Goal: Transaction & Acquisition: Purchase product/service

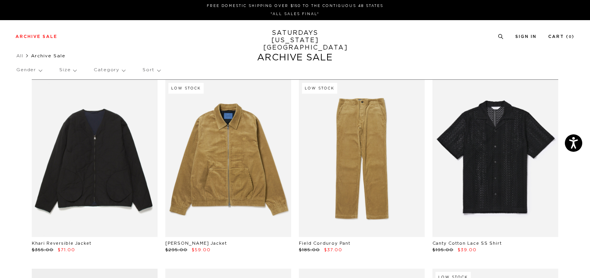
click at [70, 70] on p "Size" at bounding box center [67, 70] width 17 height 18
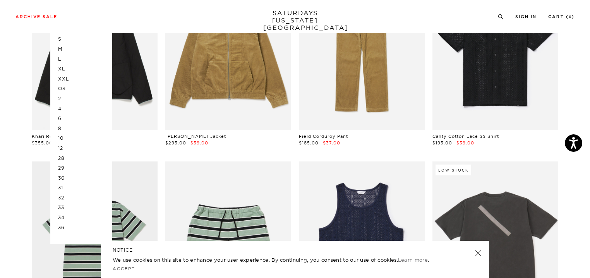
scroll to position [77, 0]
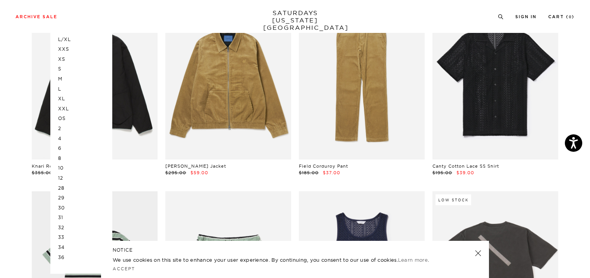
click at [67, 109] on p "XXL" at bounding box center [81, 109] width 46 height 10
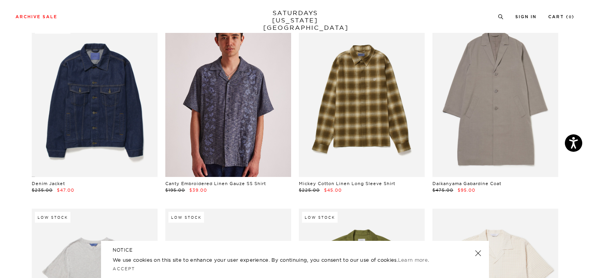
scroll to position [108, 0]
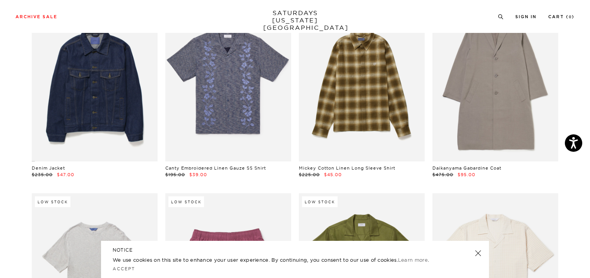
click at [478, 251] on link at bounding box center [478, 253] width 11 height 11
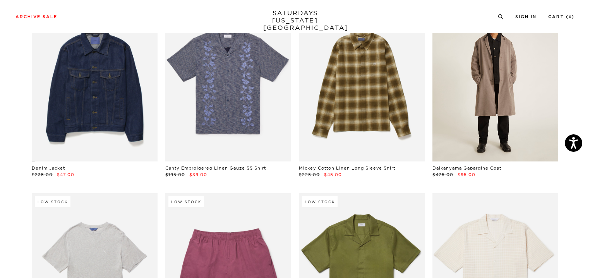
click at [494, 98] on link at bounding box center [495, 82] width 126 height 157
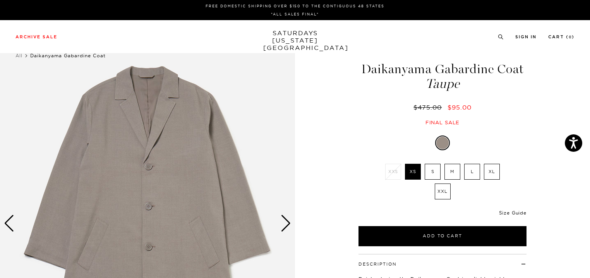
click at [518, 211] on link "Size Guide" at bounding box center [512, 213] width 27 height 6
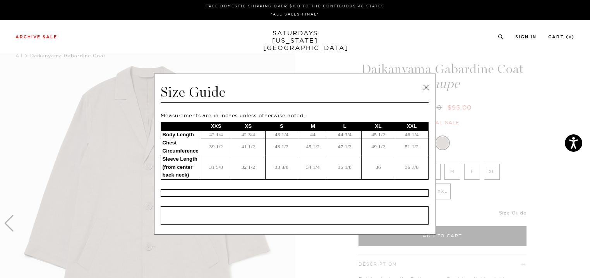
click at [425, 85] on link at bounding box center [426, 88] width 12 height 12
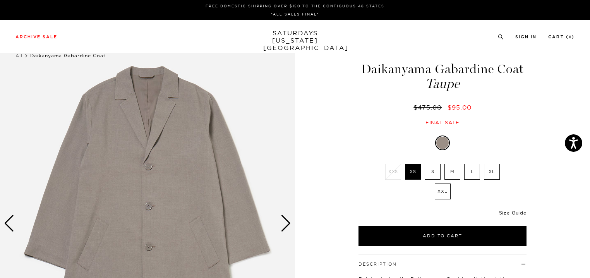
click at [284, 228] on div "Next slide" at bounding box center [286, 223] width 10 height 17
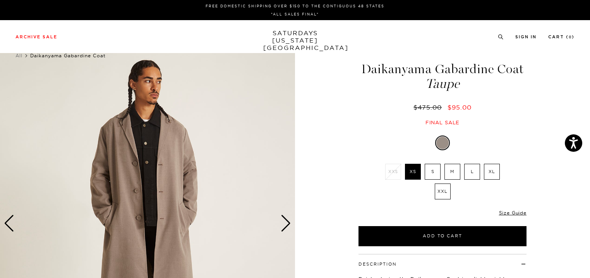
click at [284, 228] on div "Next slide" at bounding box center [286, 223] width 10 height 17
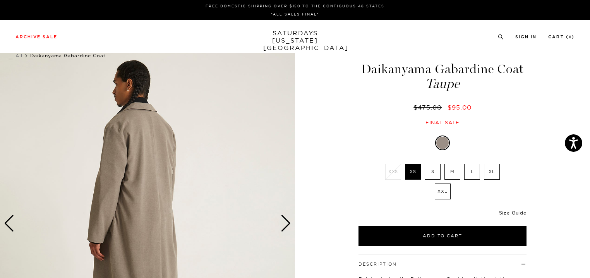
click at [284, 228] on div "Next slide" at bounding box center [286, 223] width 10 height 17
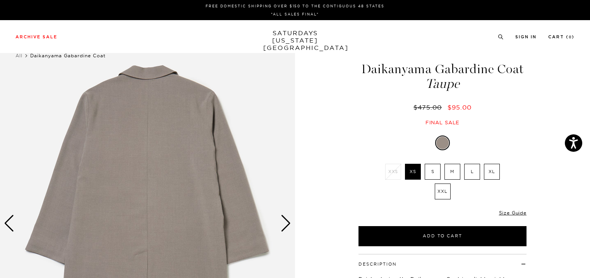
click at [285, 225] on div "Next slide" at bounding box center [286, 223] width 10 height 17
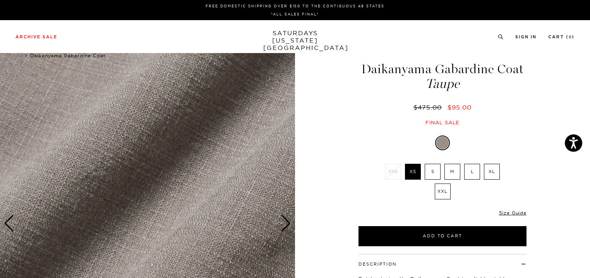
click at [319, 198] on div "5 / 5" at bounding box center [295, 223] width 590 height 369
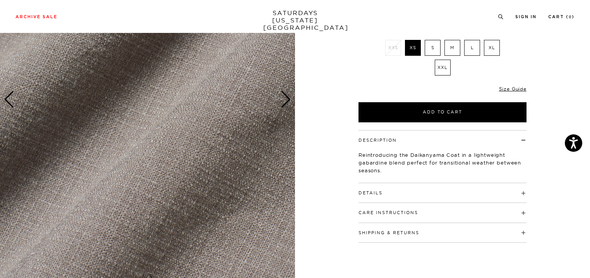
scroll to position [139, 0]
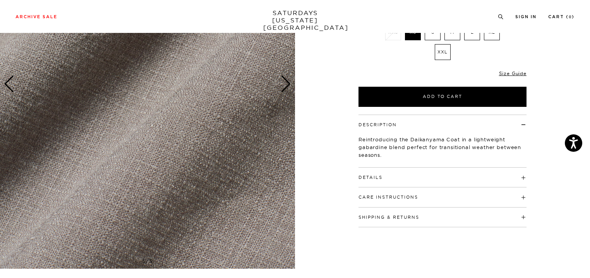
click at [373, 175] on button "Details" at bounding box center [370, 177] width 24 height 4
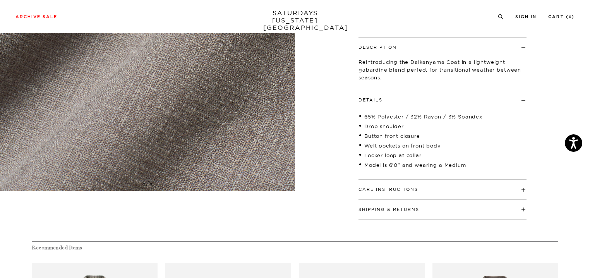
scroll to position [232, 0]
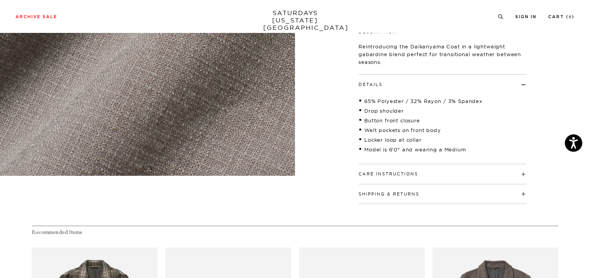
click at [373, 174] on button "Care Instructions" at bounding box center [388, 174] width 60 height 4
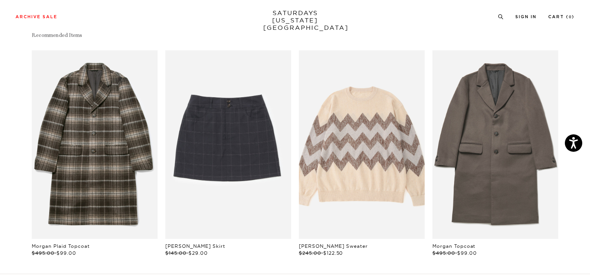
scroll to position [511, 0]
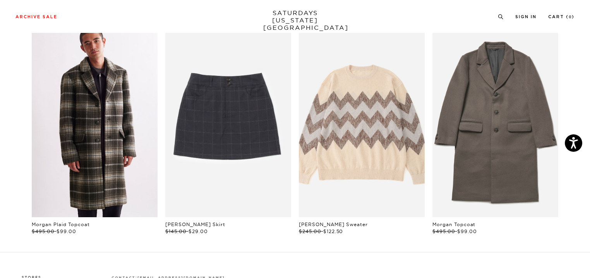
click at [86, 125] on link "files/U52317CO02-GANACHE_05_ec394502-c0a0-4f2a-959e-01a8b3f53f5c.jpg" at bounding box center [95, 123] width 126 height 189
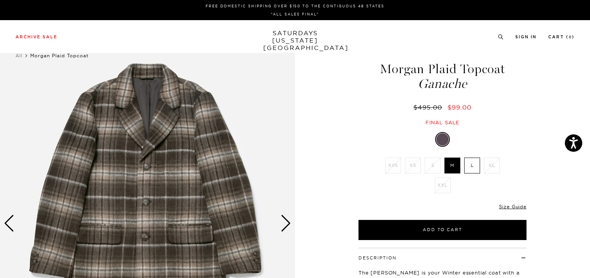
click at [440, 182] on li "XXL" at bounding box center [443, 185] width 20 height 16
click at [509, 205] on link "Size Guide" at bounding box center [512, 207] width 27 height 6
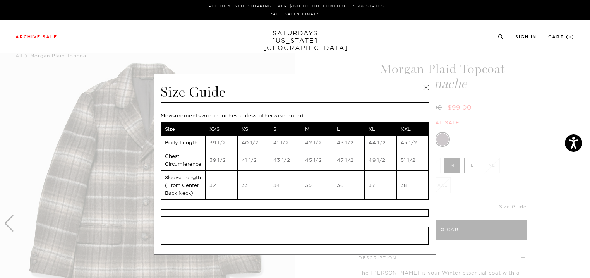
click at [423, 86] on link at bounding box center [426, 88] width 12 height 12
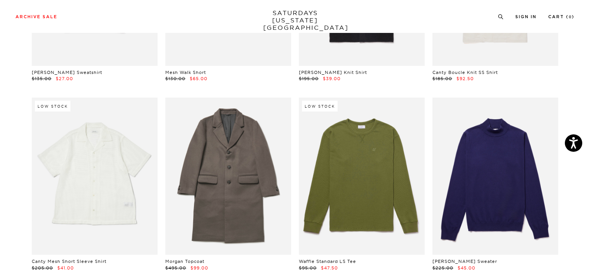
scroll to position [604, 0]
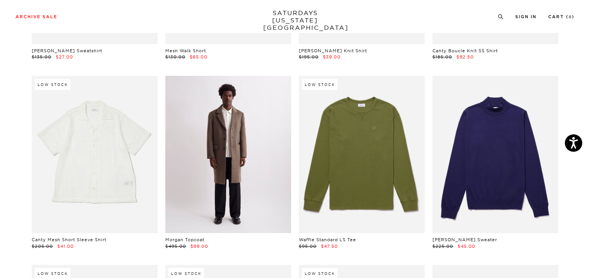
click at [221, 124] on link at bounding box center [228, 154] width 126 height 157
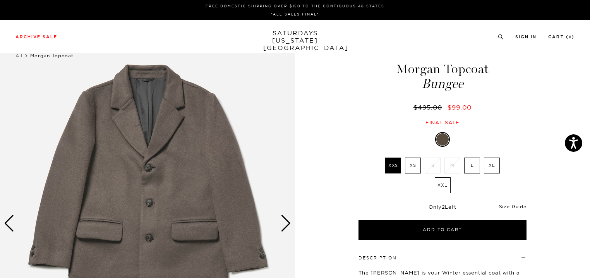
click at [442, 183] on label "XXL" at bounding box center [443, 185] width 16 height 16
click at [0, 0] on input "XXL" at bounding box center [0, 0] width 0 height 0
click at [513, 204] on link "Size Guide" at bounding box center [512, 207] width 27 height 6
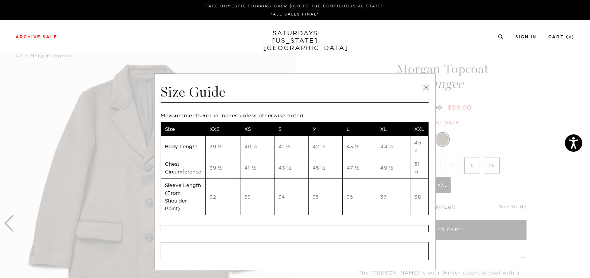
click at [423, 82] on link at bounding box center [426, 88] width 12 height 12
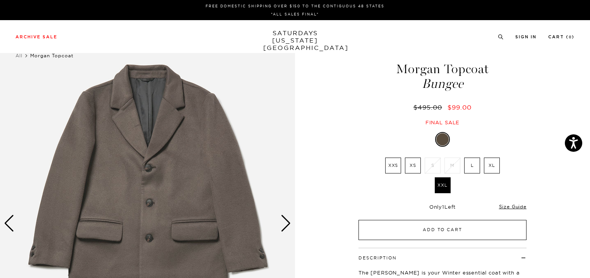
click at [426, 228] on button "Add to Cart" at bounding box center [442, 230] width 168 height 20
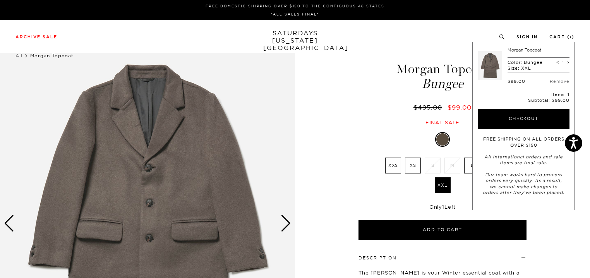
click at [330, 93] on div "1 / 5" at bounding box center [295, 223] width 590 height 369
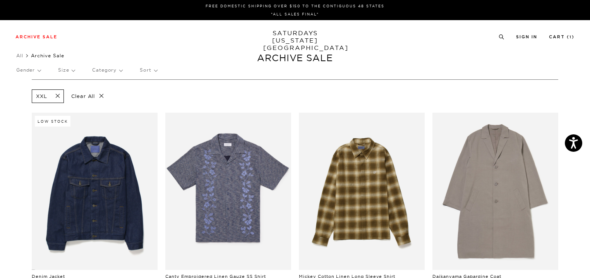
click at [41, 70] on p "Gender" at bounding box center [28, 70] width 24 height 18
click at [28, 96] on p "Mens" at bounding box center [39, 97] width 46 height 10
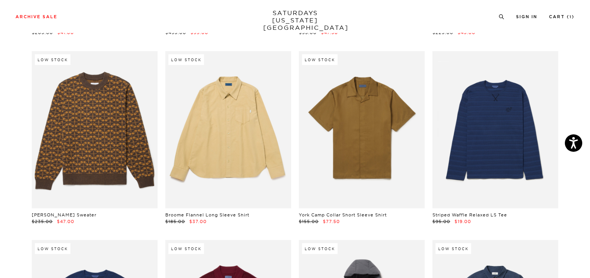
scroll to position [836, 0]
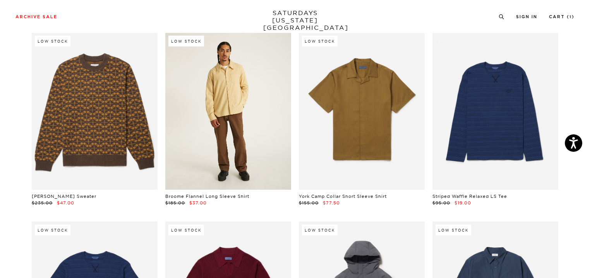
click at [224, 134] on link at bounding box center [228, 111] width 126 height 157
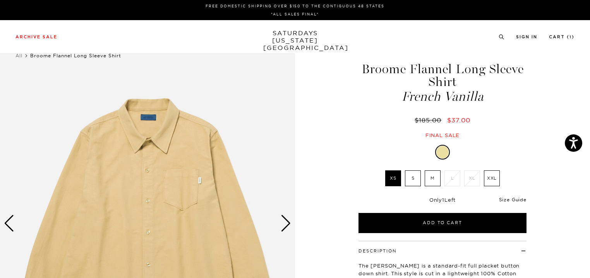
click at [520, 199] on link "Size Guide" at bounding box center [512, 200] width 27 height 6
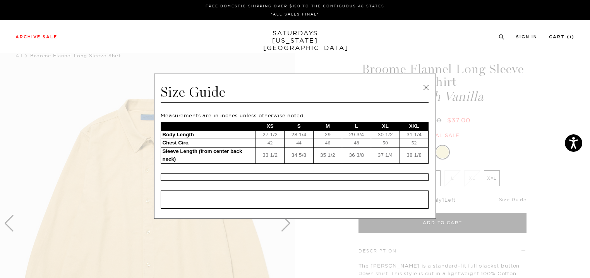
click at [423, 89] on link at bounding box center [426, 88] width 12 height 12
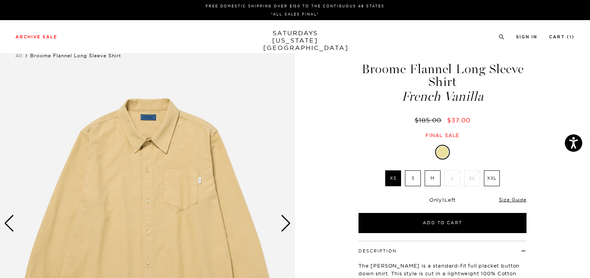
click at [385, 129] on div "Broome Flannel Long Sleeve Shirt French Vanilla $185.00 $37.00 Final sale" at bounding box center [442, 93] width 170 height 92
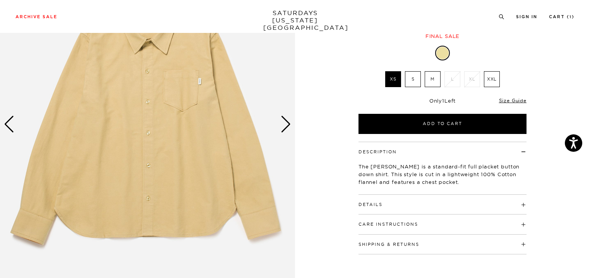
scroll to position [170, 0]
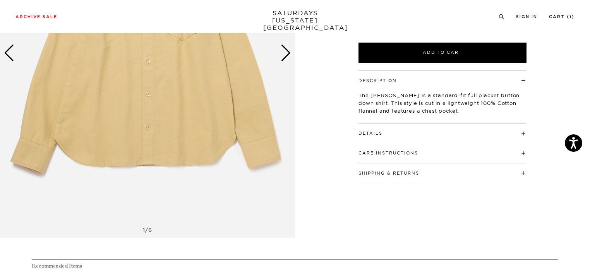
click at [385, 129] on h4 "Details" at bounding box center [442, 129] width 168 height 13
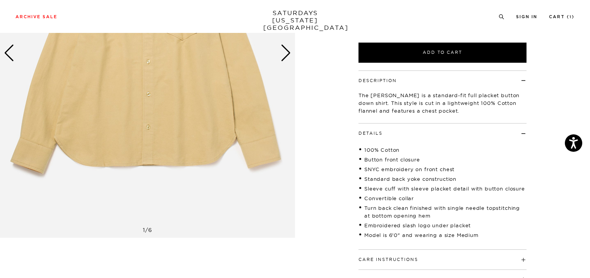
click at [385, 129] on h4 "Details" at bounding box center [442, 129] width 168 height 13
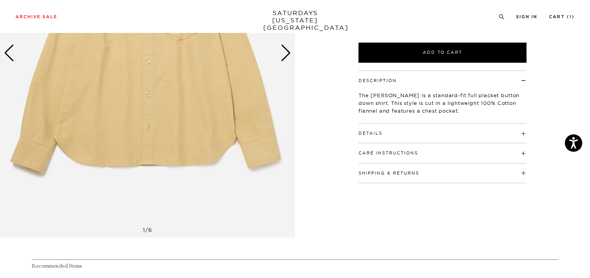
scroll to position [0, 0]
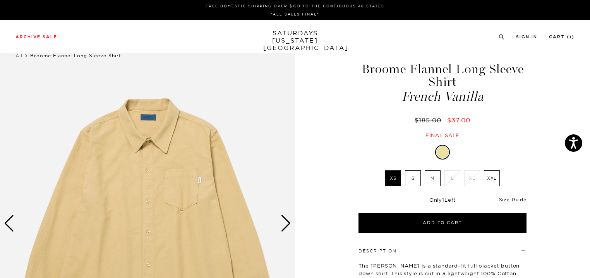
click at [490, 181] on label "XXL" at bounding box center [492, 178] width 16 height 16
click at [0, 0] on input "XXL" at bounding box center [0, 0] width 0 height 0
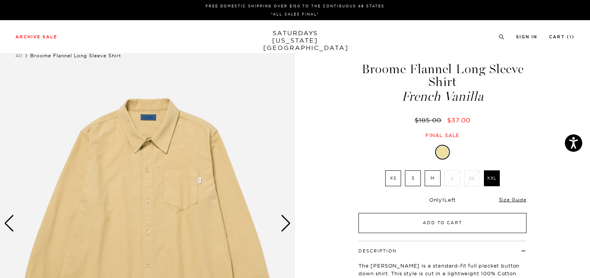
click at [438, 222] on button "Add to Cart" at bounding box center [442, 223] width 168 height 20
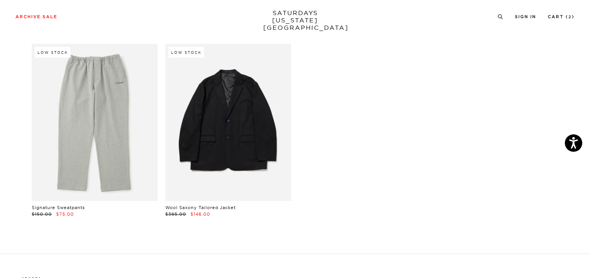
scroll to position [1393, 0]
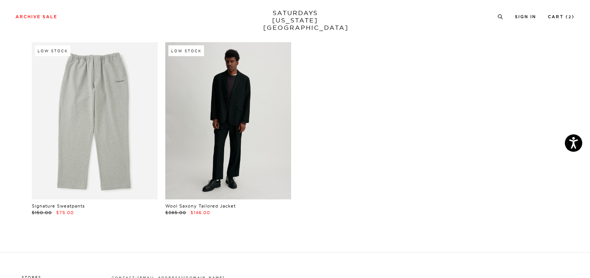
click at [244, 143] on link at bounding box center [228, 120] width 126 height 157
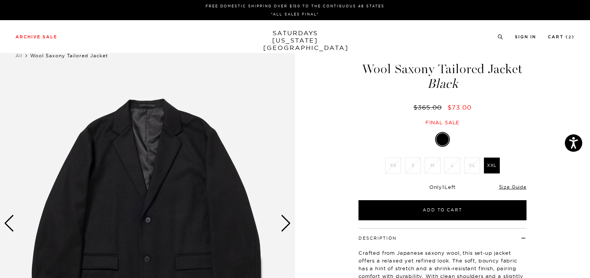
click at [543, 161] on div "1 / 6" at bounding box center [295, 223] width 590 height 369
click at [520, 186] on link "Size Guide" at bounding box center [512, 187] width 27 height 6
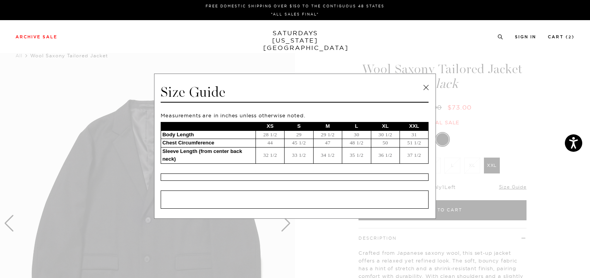
click at [423, 88] on link at bounding box center [426, 88] width 12 height 12
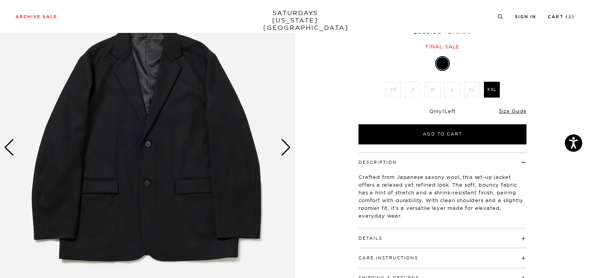
scroll to position [77, 0]
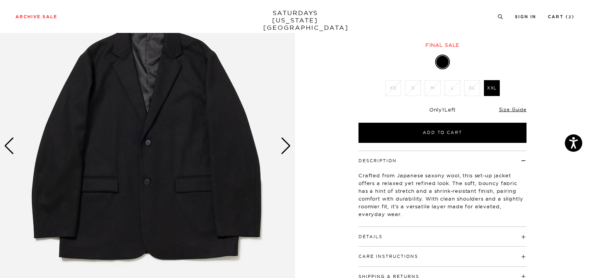
click at [389, 233] on h4 "Details" at bounding box center [442, 233] width 168 height 13
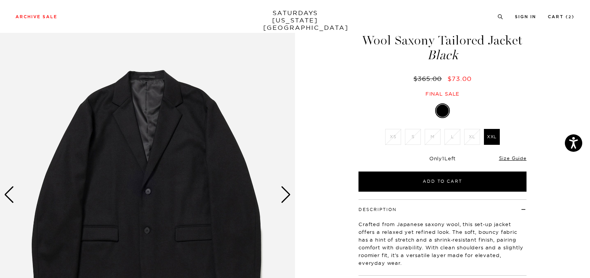
scroll to position [0, 0]
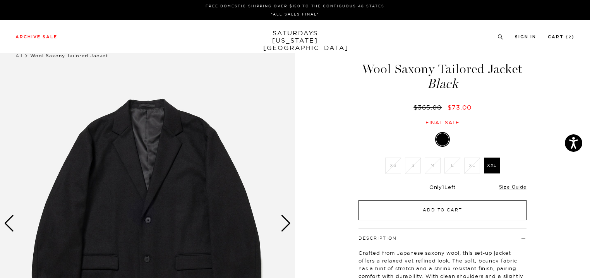
click at [426, 207] on button "Add to Cart" at bounding box center [442, 210] width 168 height 20
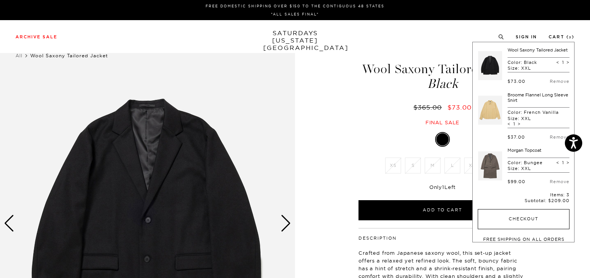
click at [505, 225] on button "Checkout" at bounding box center [524, 219] width 92 height 20
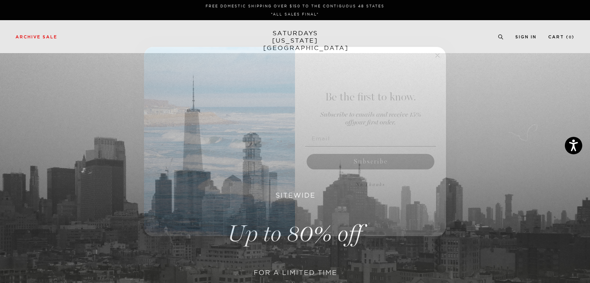
click at [341, 139] on input "Email" at bounding box center [370, 137] width 131 height 15
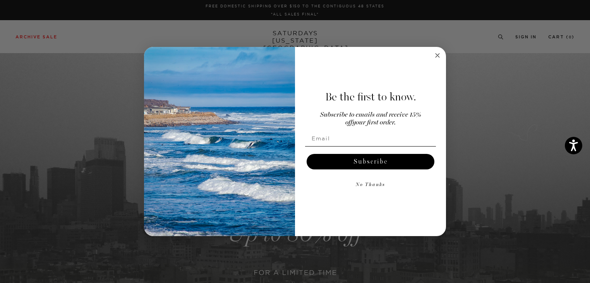
type input "[EMAIL_ADDRESS][DOMAIN_NAME]"
click at [368, 163] on button "Subscribe" at bounding box center [371, 161] width 128 height 15
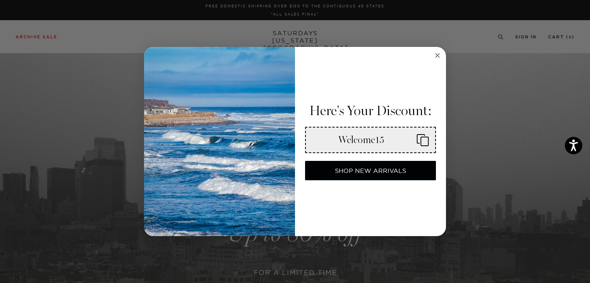
click at [361, 168] on button "SHOP NEW ARRIVALS" at bounding box center [370, 170] width 131 height 19
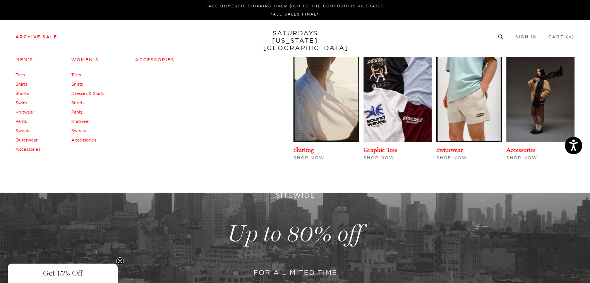
click at [42, 37] on link "Archive Sale" at bounding box center [36, 37] width 42 height 4
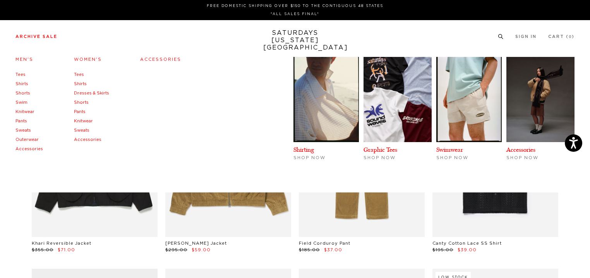
click at [35, 150] on link "Accessories" at bounding box center [28, 149] width 27 height 4
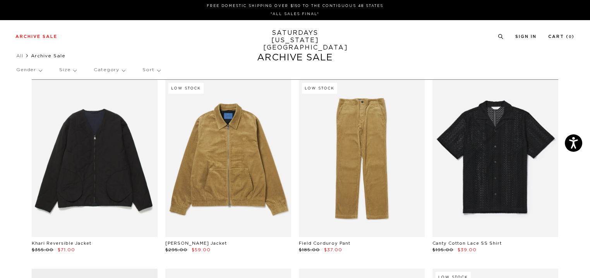
click at [27, 69] on p "Gender" at bounding box center [29, 70] width 26 height 18
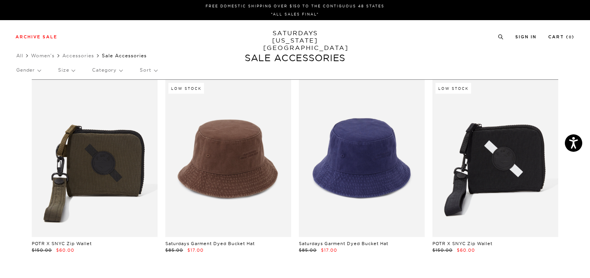
click at [209, 61] on div "Gender Size Category Sort" at bounding box center [294, 70] width 557 height 18
click at [116, 68] on p "Category" at bounding box center [107, 70] width 30 height 18
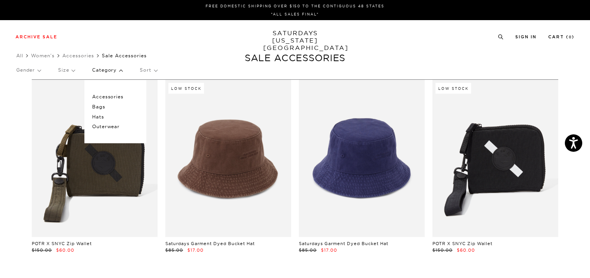
click at [116, 68] on p "Category" at bounding box center [107, 70] width 30 height 18
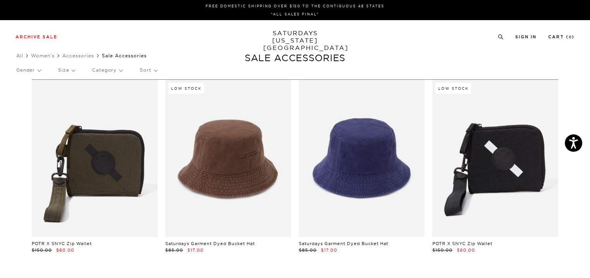
click at [116, 68] on p "Category" at bounding box center [107, 70] width 30 height 18
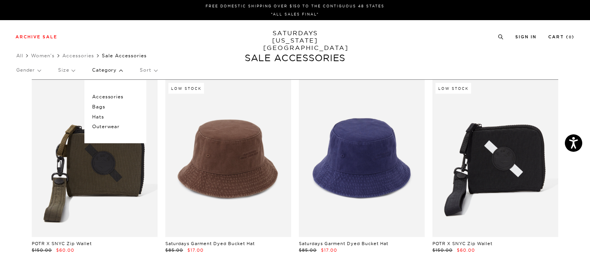
click at [201, 34] on div "Archive Sale Men's Tees Shirts Shorts Swim Knitwear Pants Sweats" at bounding box center [294, 36] width 559 height 7
click at [29, 70] on p "Gender" at bounding box center [28, 70] width 24 height 18
click at [28, 96] on p "Mens" at bounding box center [39, 97] width 46 height 10
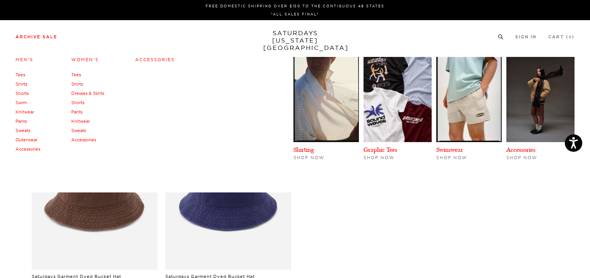
click at [22, 131] on link "Sweats" at bounding box center [22, 130] width 15 height 5
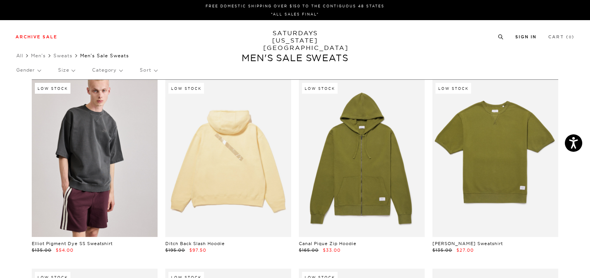
click at [525, 35] on link "Sign In" at bounding box center [525, 37] width 21 height 4
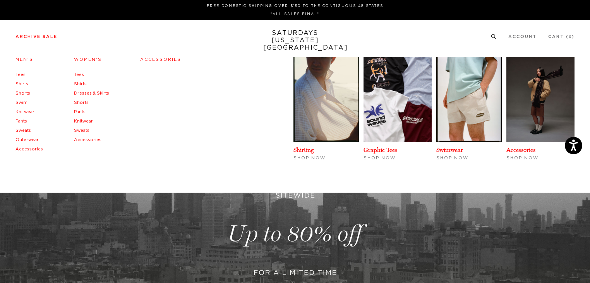
click at [23, 58] on link "Men's" at bounding box center [24, 59] width 18 height 4
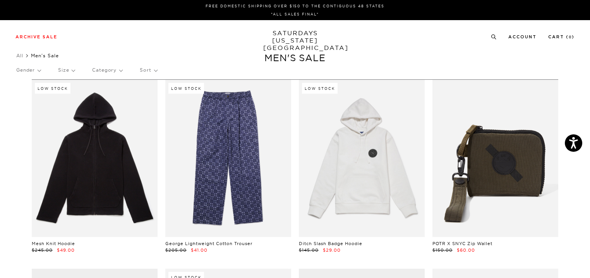
click at [68, 70] on p "Size" at bounding box center [66, 70] width 17 height 18
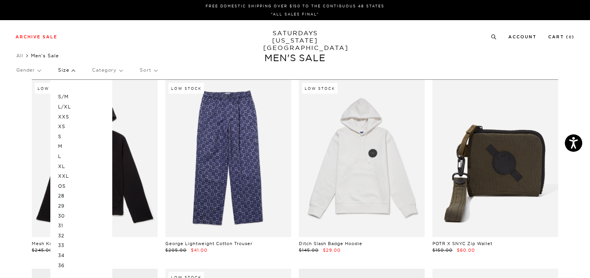
click at [65, 176] on p "XXL" at bounding box center [81, 176] width 46 height 10
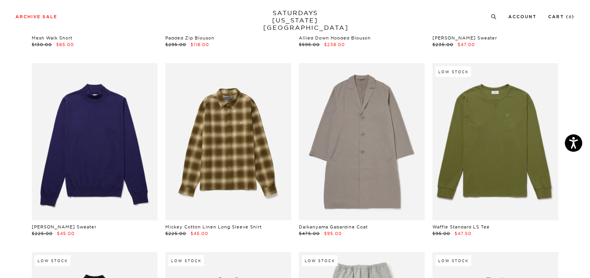
scroll to position [805, 0]
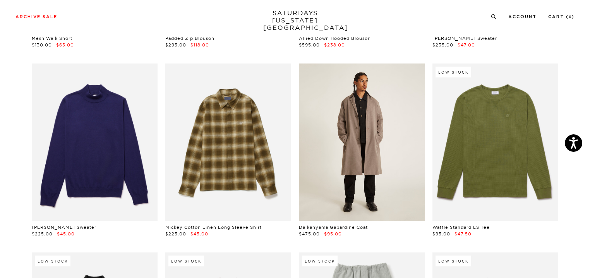
click at [358, 118] on link at bounding box center [362, 141] width 126 height 157
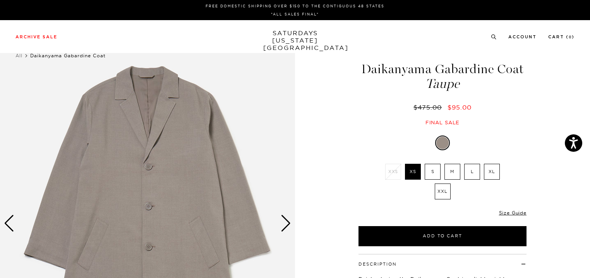
click at [441, 189] on label "XXL" at bounding box center [443, 191] width 16 height 16
click at [0, 0] on input "XXL" at bounding box center [0, 0] width 0 height 0
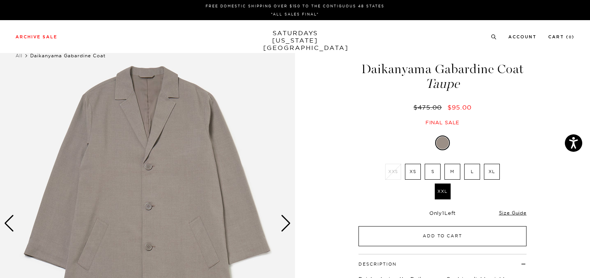
click at [434, 238] on button "Add to Cart" at bounding box center [442, 236] width 168 height 20
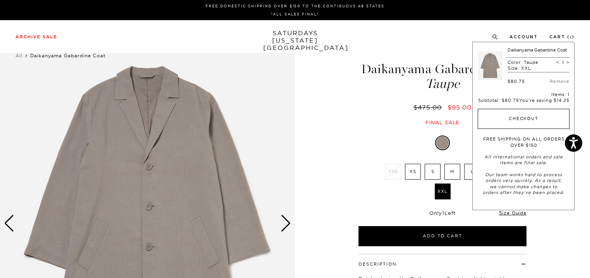
click at [526, 119] on button "Checkout" at bounding box center [524, 119] width 92 height 20
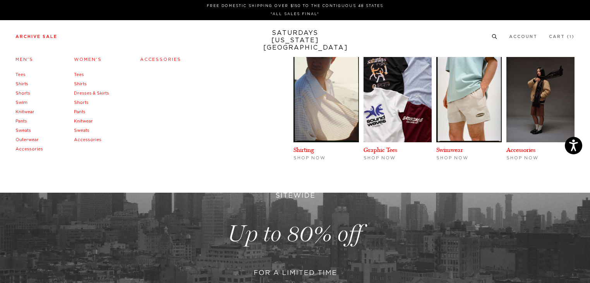
click at [29, 148] on link "Accessories" at bounding box center [28, 149] width 27 height 4
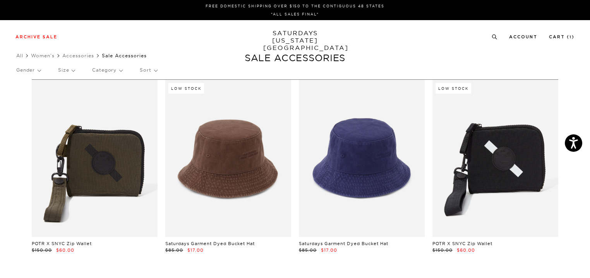
click at [29, 69] on p "Gender" at bounding box center [28, 70] width 24 height 18
click at [22, 95] on p "Mens" at bounding box center [39, 97] width 46 height 10
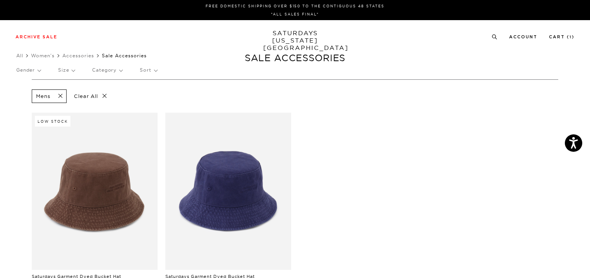
click at [292, 39] on link "SATURDAYS NEW YORK CITY" at bounding box center [295, 40] width 64 height 22
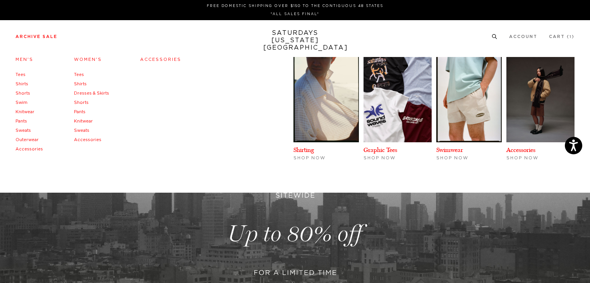
click at [165, 58] on link "Accessories" at bounding box center [160, 59] width 41 height 4
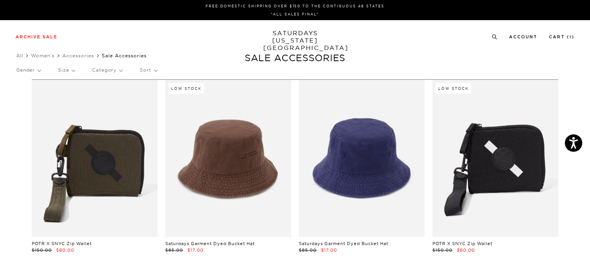
click at [207, 49] on div "Archive Sale Men's Tees Shirts Shorts Swim Knitwear Pants Sweats Women's" at bounding box center [295, 36] width 590 height 33
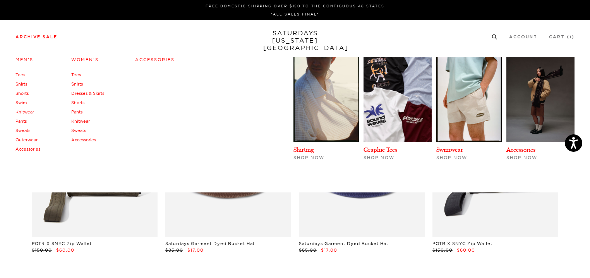
click at [31, 36] on link "Archive Sale" at bounding box center [36, 37] width 42 height 4
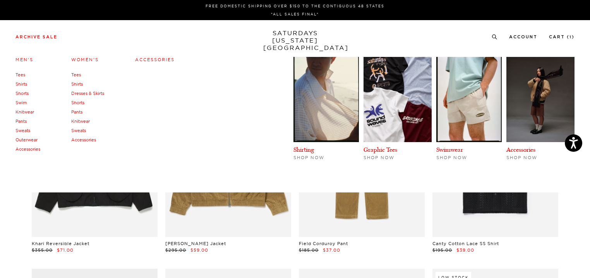
click at [23, 128] on link "Sweats" at bounding box center [22, 130] width 15 height 5
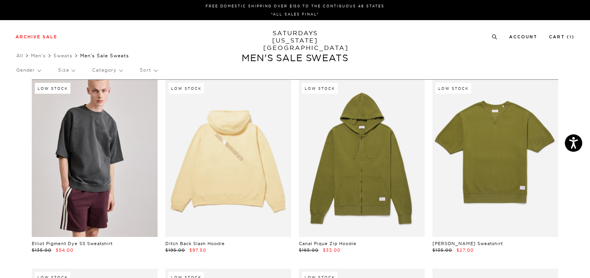
click at [69, 68] on p "Size" at bounding box center [66, 70] width 17 height 18
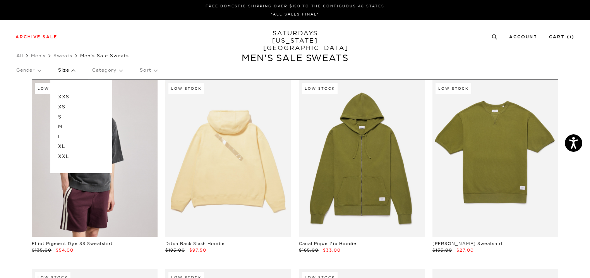
click at [65, 157] on p "XXL" at bounding box center [81, 156] width 46 height 10
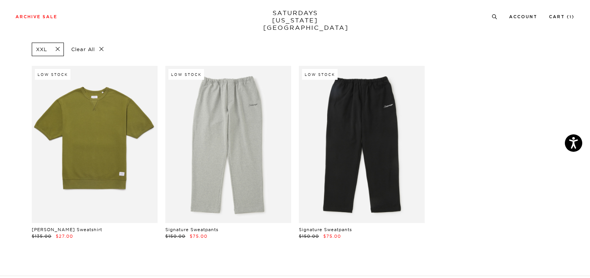
scroll to position [15, 0]
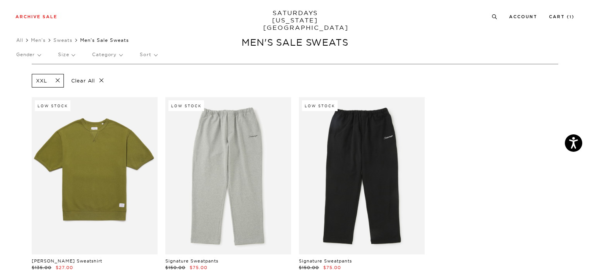
click at [29, 55] on p "Gender" at bounding box center [28, 55] width 24 height 18
click at [27, 81] on p "Mens" at bounding box center [39, 81] width 46 height 10
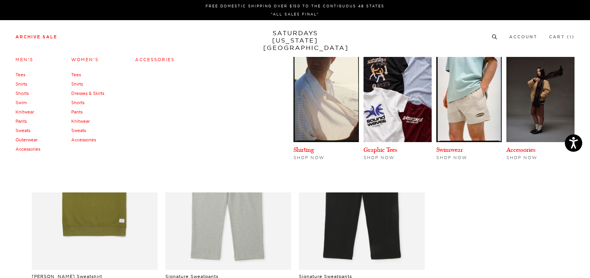
click at [42, 55] on div "Men's Tees Shirts Shorts Swim Knitwear Pants Sweats Outerwear" at bounding box center [295, 122] width 590 height 139
click at [25, 58] on link "Men's" at bounding box center [24, 59] width 18 height 5
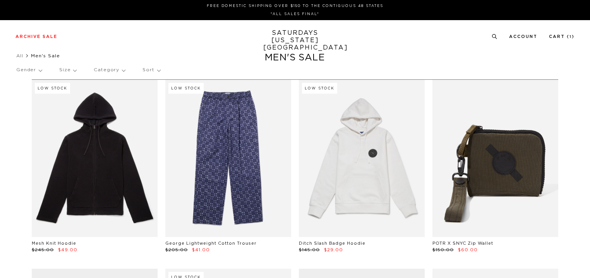
click at [71, 69] on p "Size" at bounding box center [67, 70] width 17 height 18
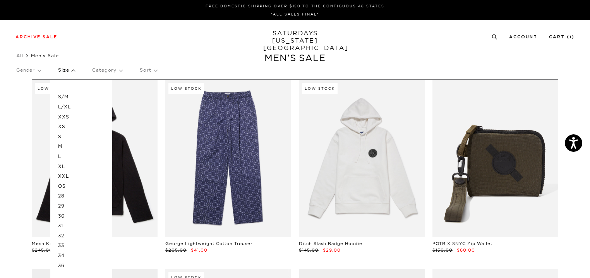
click at [65, 176] on p "XXL" at bounding box center [81, 176] width 46 height 10
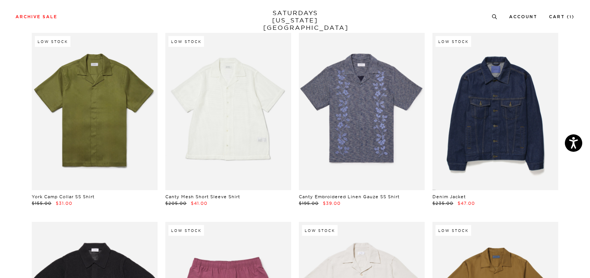
scroll to position [62, 0]
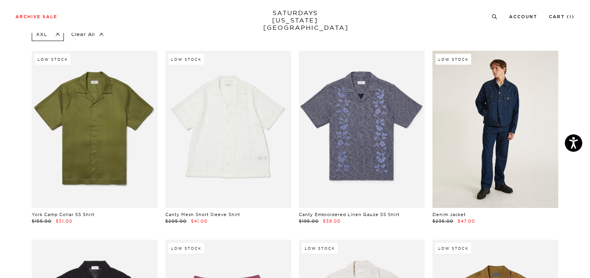
click at [499, 104] on link at bounding box center [495, 129] width 126 height 157
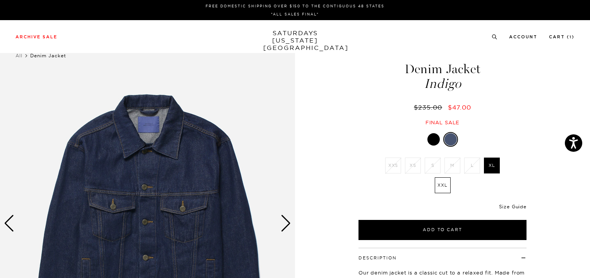
click at [511, 206] on link "Size Guide" at bounding box center [512, 207] width 27 height 6
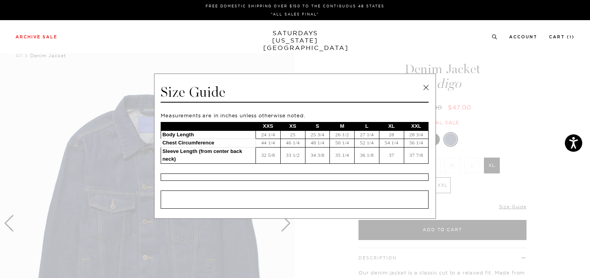
click at [422, 85] on link at bounding box center [426, 88] width 12 height 12
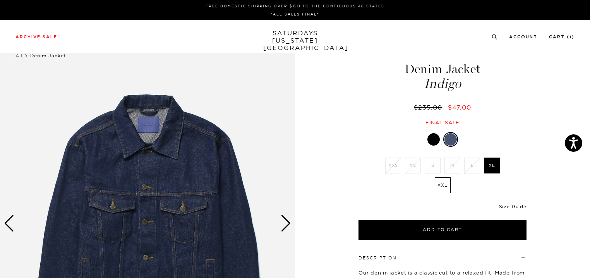
click at [506, 207] on link "Size Guide" at bounding box center [512, 207] width 27 height 6
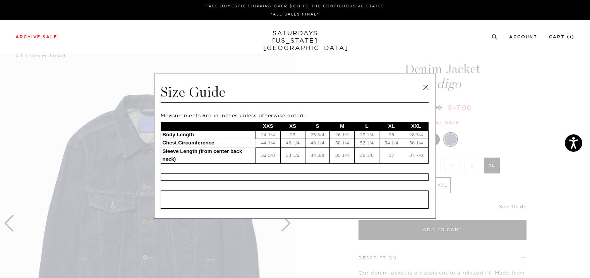
click at [151, 45] on div "Archive Sale Men's Tees Shirts Shorts Swim Knitwear Pants Sweats Women's" at bounding box center [295, 36] width 590 height 33
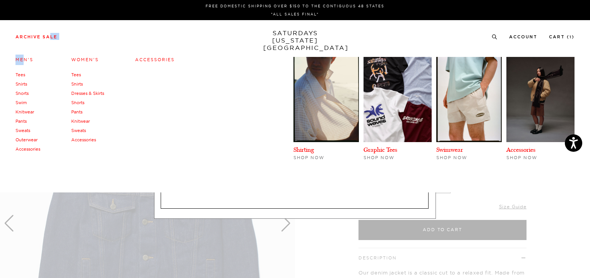
drag, startPoint x: 28, startPoint y: 46, endPoint x: 50, endPoint y: 93, distance: 52.3
click at [21, 53] on div "Archive Sale Men's Tees Shirts Shorts Swim Knitwear Pants Sweats Women's" at bounding box center [295, 36] width 590 height 33
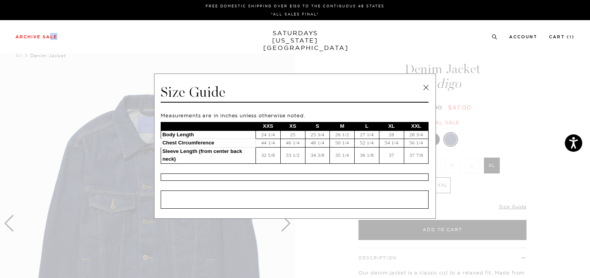
click at [423, 84] on link at bounding box center [426, 88] width 12 height 12
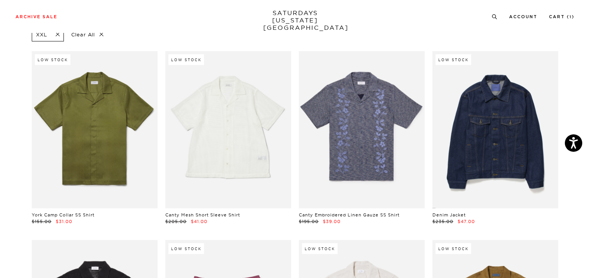
scroll to position [77, 0]
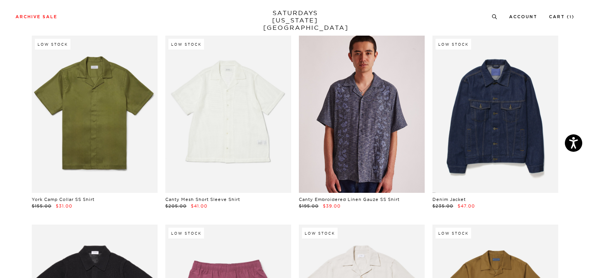
click at [354, 116] on link at bounding box center [362, 114] width 126 height 157
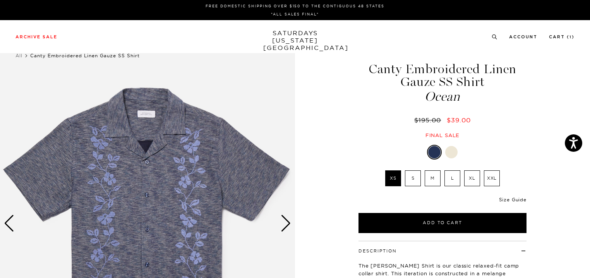
click at [520, 199] on link "Size Guide" at bounding box center [512, 200] width 27 height 6
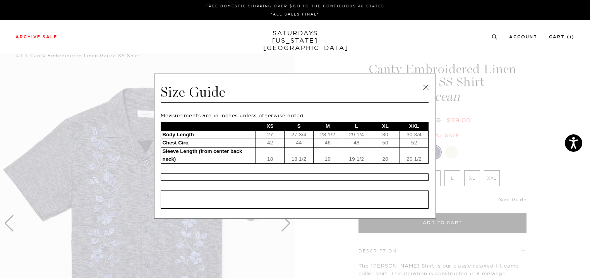
click at [420, 85] on link at bounding box center [426, 88] width 12 height 12
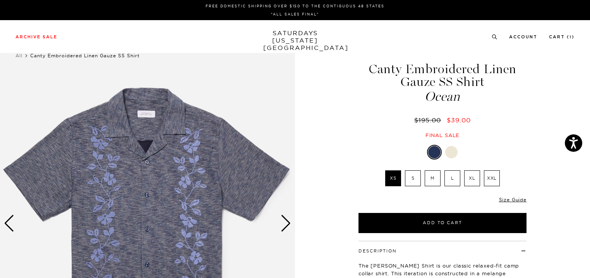
click at [455, 152] on div at bounding box center [451, 152] width 12 height 12
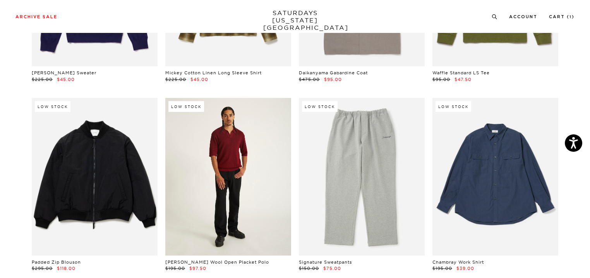
scroll to position [990, 0]
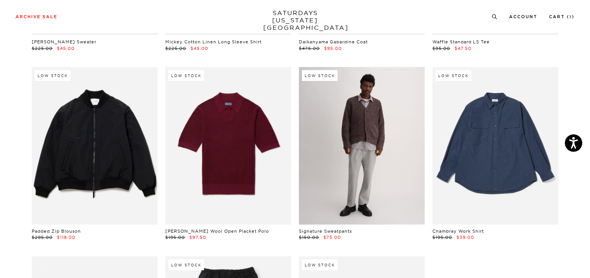
click at [372, 151] on link at bounding box center [362, 145] width 126 height 157
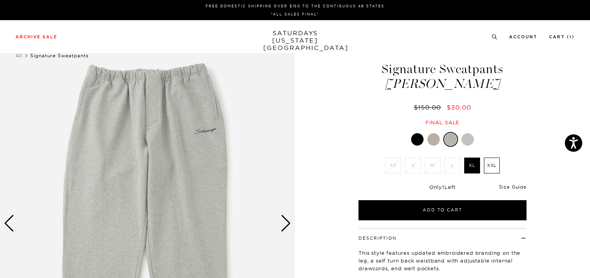
click at [513, 185] on link "Size Guide" at bounding box center [512, 187] width 27 height 6
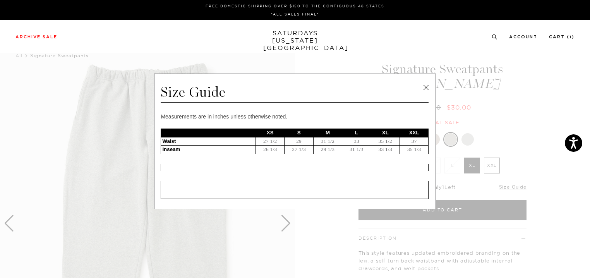
click at [423, 86] on link at bounding box center [426, 88] width 12 height 12
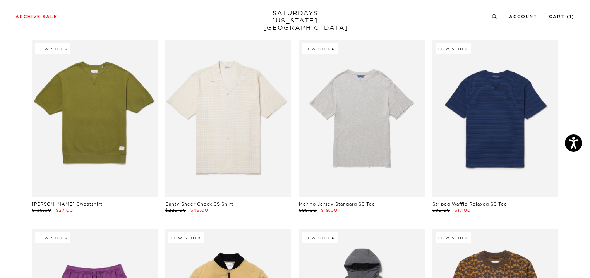
scroll to position [449, 0]
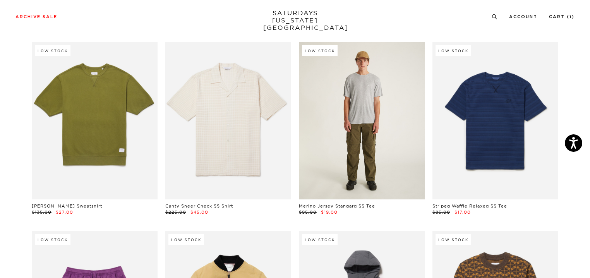
click at [331, 111] on link at bounding box center [362, 120] width 126 height 157
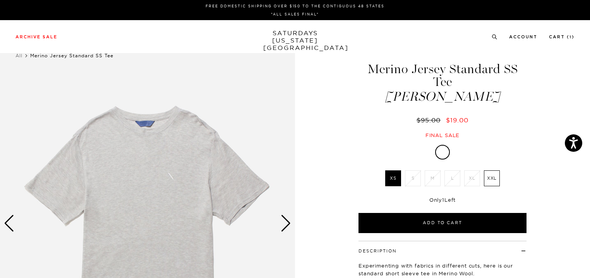
click at [488, 178] on label "XXL" at bounding box center [492, 178] width 16 height 16
click at [0, 0] on input "XXL" at bounding box center [0, 0] width 0 height 0
click at [473, 138] on div "Final sale" at bounding box center [442, 135] width 170 height 7
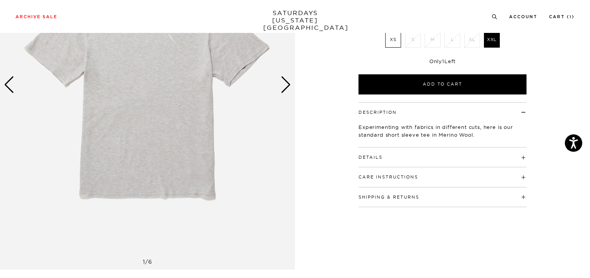
scroll to position [139, 0]
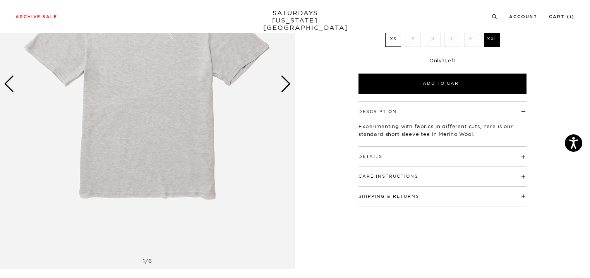
click at [401, 155] on h4 "Details" at bounding box center [442, 153] width 168 height 13
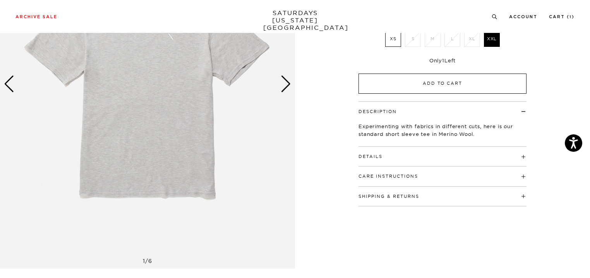
click at [444, 81] on button "Add to Cart" at bounding box center [442, 84] width 168 height 20
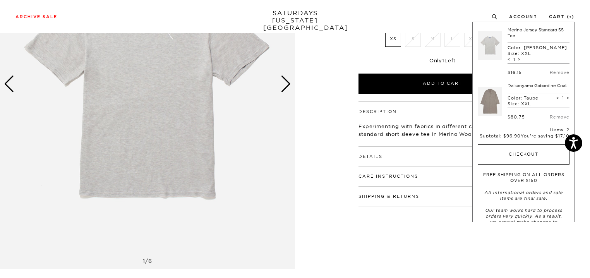
click at [503, 162] on button "Checkout" at bounding box center [524, 154] width 92 height 20
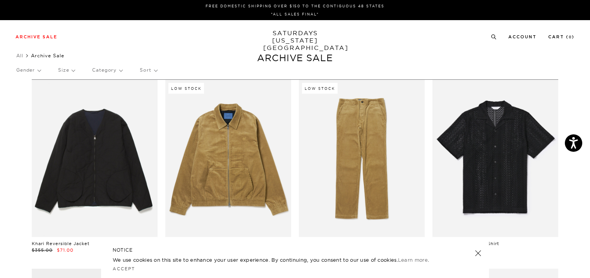
click at [32, 68] on p "Gender" at bounding box center [28, 70] width 24 height 18
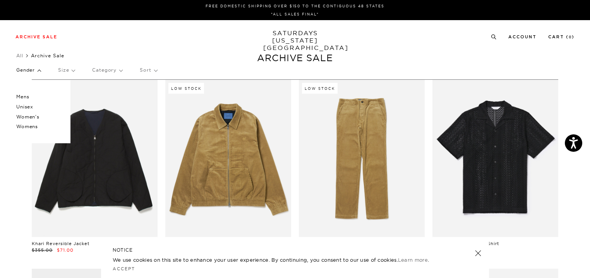
click at [26, 116] on p "Women's" at bounding box center [39, 117] width 46 height 10
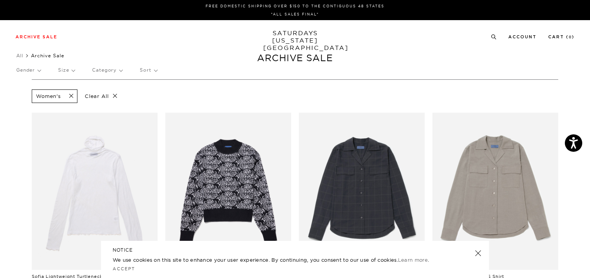
click at [247, 96] on div "Women's Clear All" at bounding box center [295, 95] width 526 height 17
click at [35, 68] on p "Gender" at bounding box center [28, 70] width 24 height 18
click at [27, 125] on p "Womens" at bounding box center [39, 127] width 46 height 10
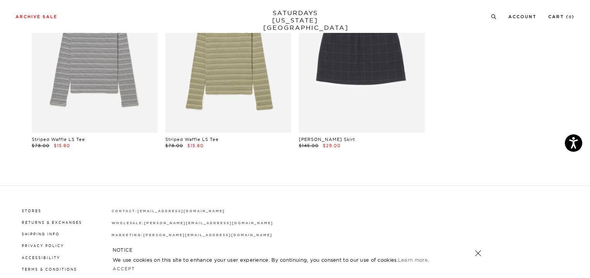
scroll to position [2028, 0]
click at [481, 253] on link at bounding box center [478, 253] width 11 height 11
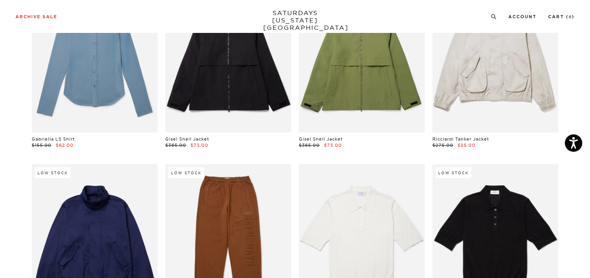
scroll to position [84, 0]
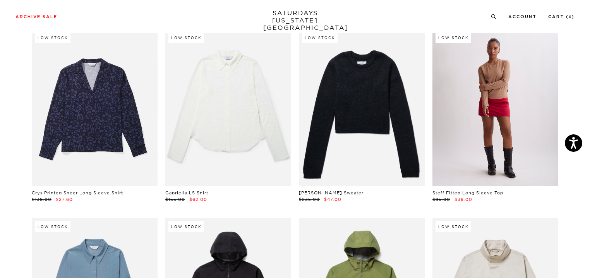
click at [502, 89] on link at bounding box center [495, 107] width 126 height 157
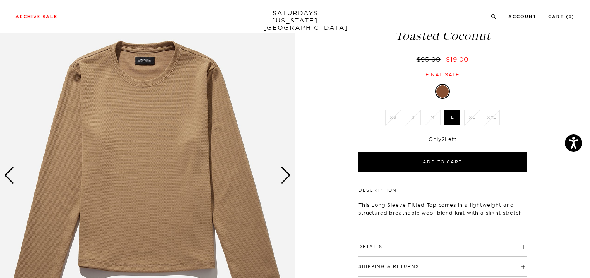
scroll to position [46, 0]
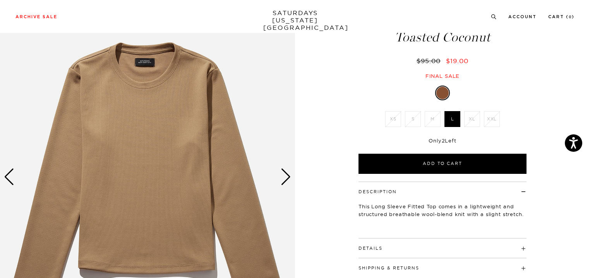
click at [409, 200] on div "This Long Sleeve Fitted Top comes in a lightweight and structured breathable wo…" at bounding box center [442, 213] width 168 height 37
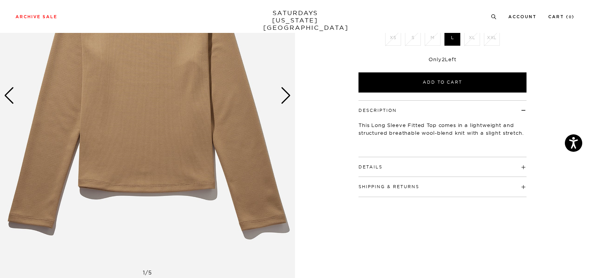
scroll to position [139, 0]
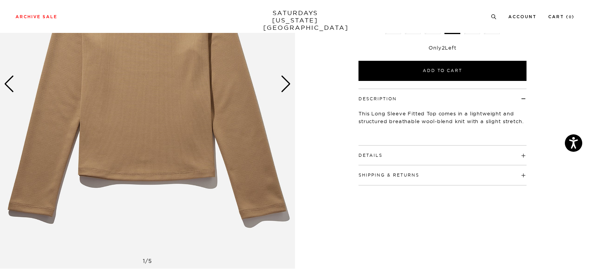
click at [390, 153] on h4 "Details" at bounding box center [442, 152] width 168 height 13
